Goal: Navigation & Orientation: Find specific page/section

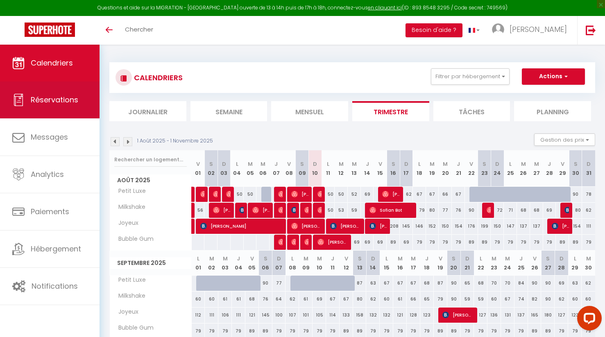
click at [68, 96] on span "Réservations" at bounding box center [54, 100] width 47 height 10
select select "not_cancelled"
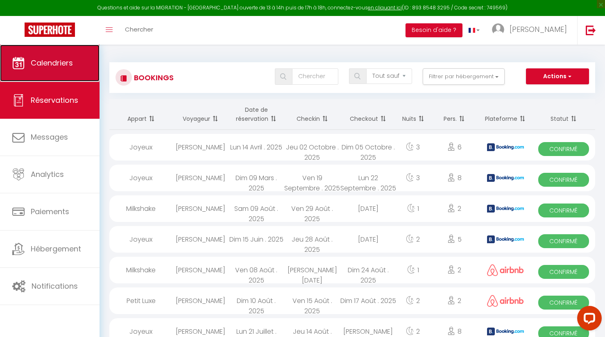
click at [54, 63] on span "Calendriers" at bounding box center [52, 63] width 42 height 10
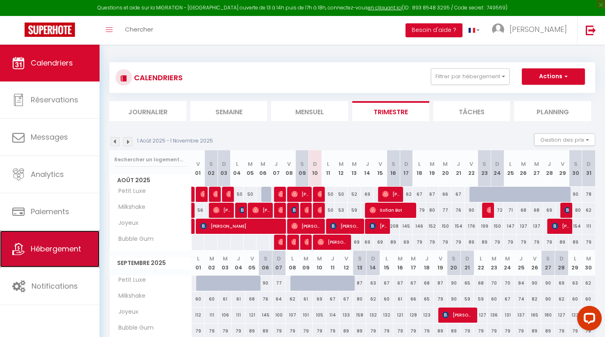
click at [65, 243] on link "Hébergement" at bounding box center [49, 248] width 99 height 37
